Goal: Information Seeking & Learning: Learn about a topic

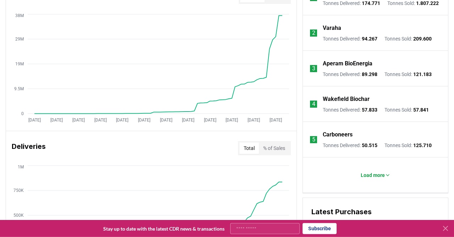
scroll to position [316, 0]
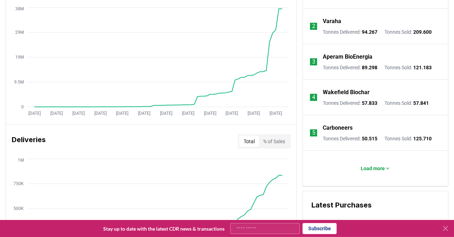
click at [343, 130] on p "Carboneers" at bounding box center [338, 128] width 30 height 9
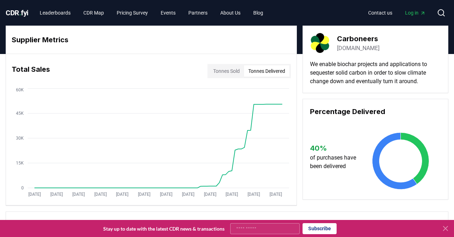
click at [272, 73] on button "Tonnes Delivered" at bounding box center [266, 70] width 45 height 11
click at [233, 71] on button "Tonnes Sold" at bounding box center [226, 70] width 35 height 11
click at [70, 10] on link "Leaderboards" at bounding box center [55, 12] width 42 height 13
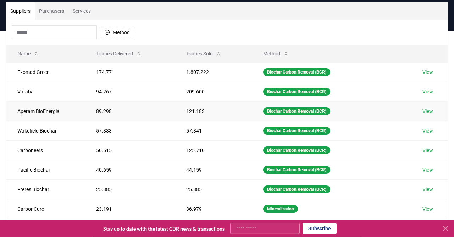
scroll to position [51, 0]
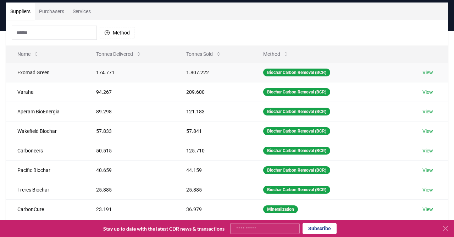
click at [34, 73] on td "Exomad Green" at bounding box center [45, 72] width 79 height 20
click at [428, 71] on link "View" at bounding box center [428, 72] width 11 height 7
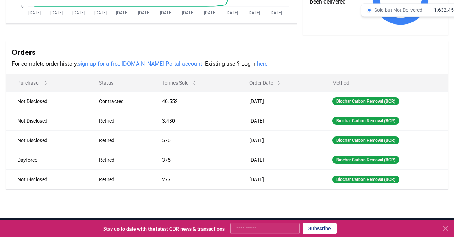
scroll to position [182, 0]
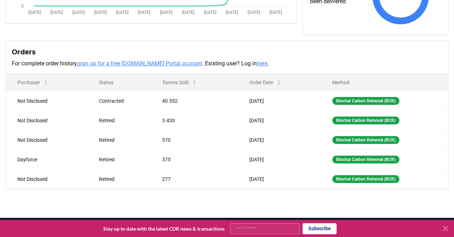
click at [175, 62] on link "sign up for a free [DOMAIN_NAME] Portal account" at bounding box center [140, 63] width 125 height 7
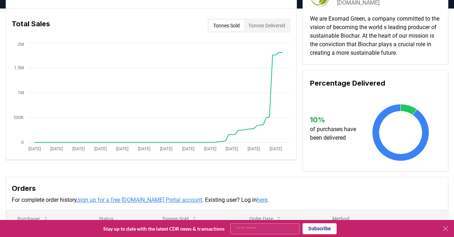
scroll to position [45, 0]
